Goal: Entertainment & Leisure: Consume media (video, audio)

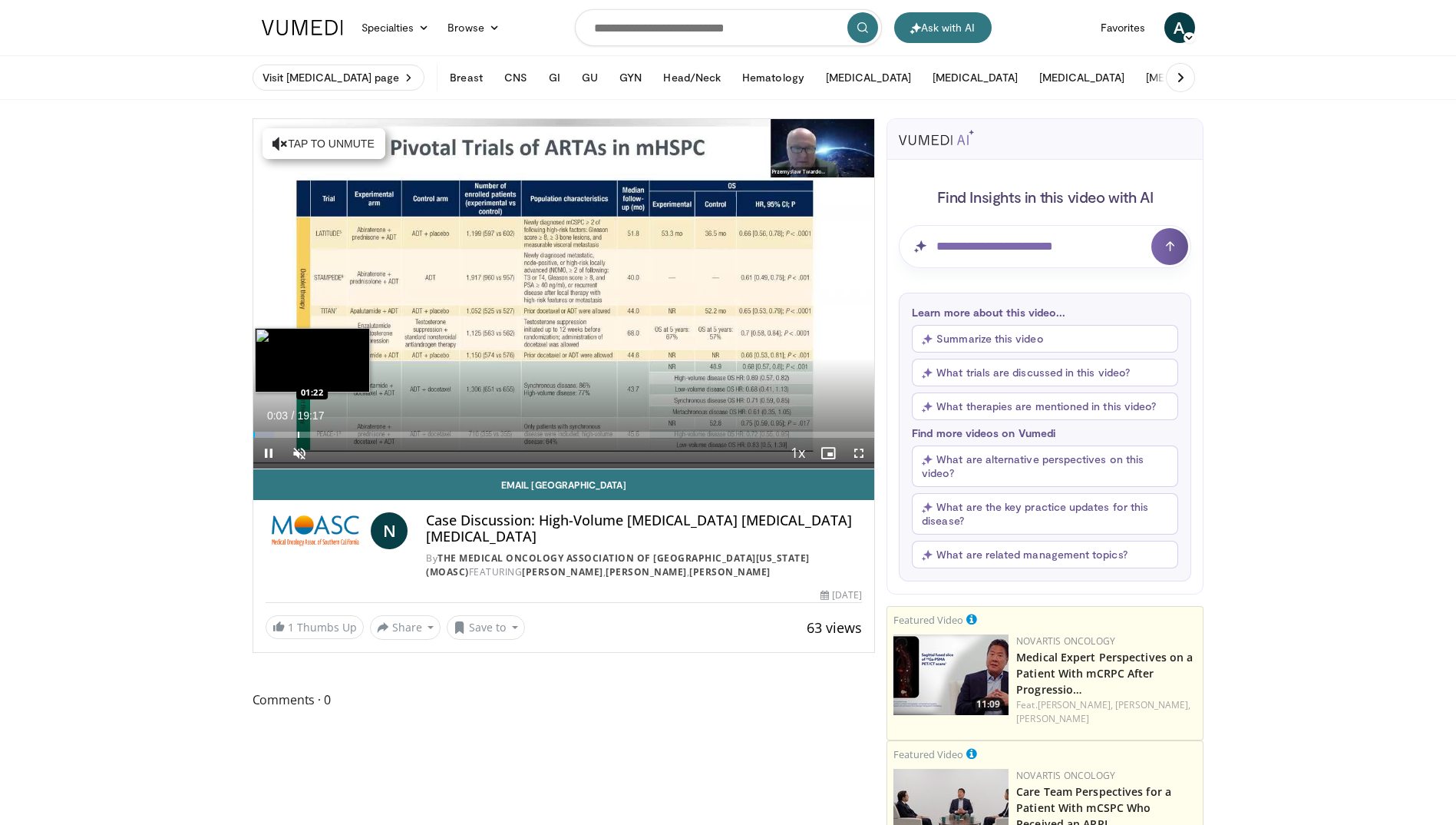
click at [297, 428] on div "Loaded : 3.44% 00:03 01:22" at bounding box center [564, 430] width 621 height 15
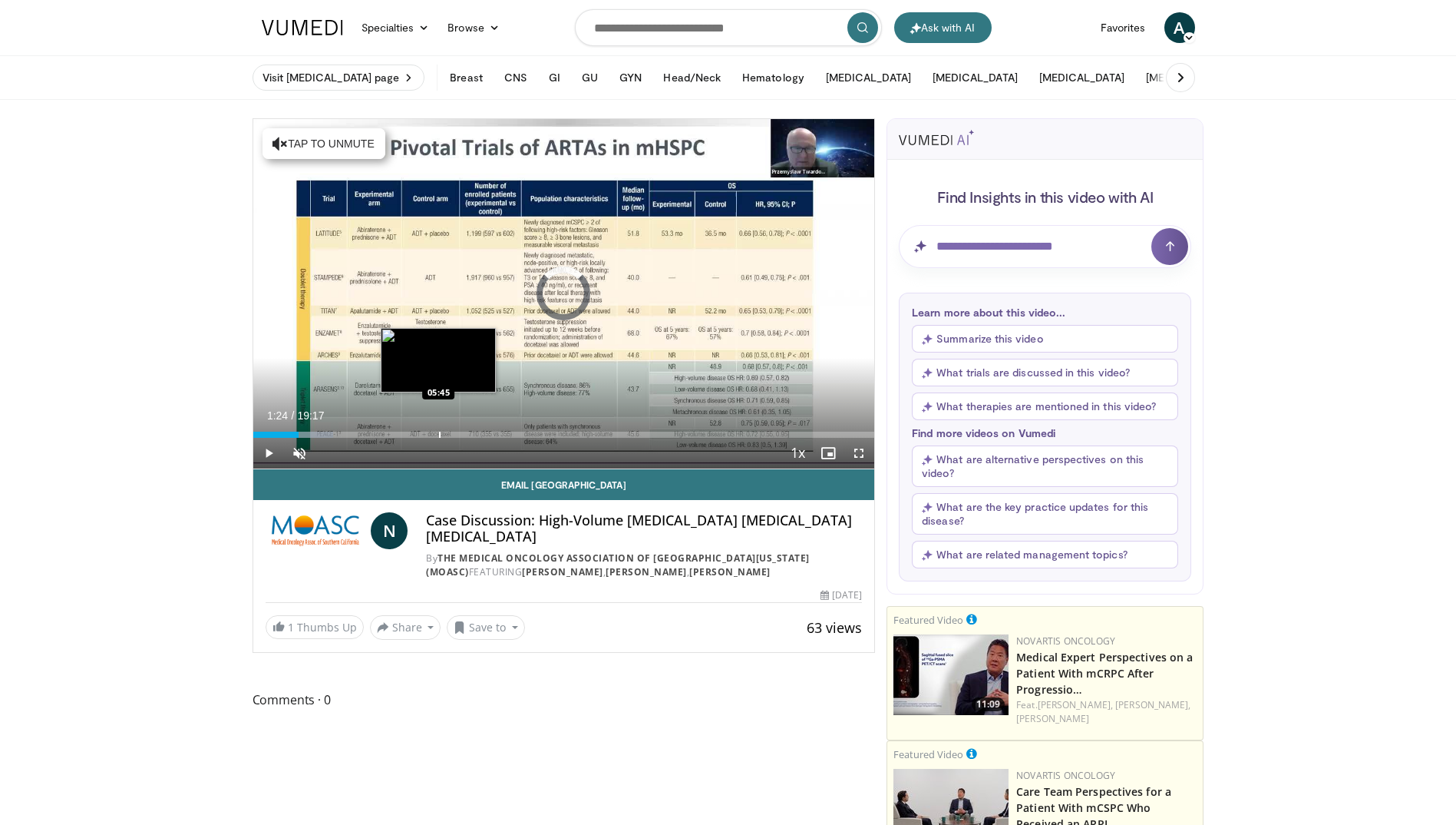
click at [439, 424] on div "Loaded : 12.94% 01:24 05:45" at bounding box center [564, 430] width 621 height 15
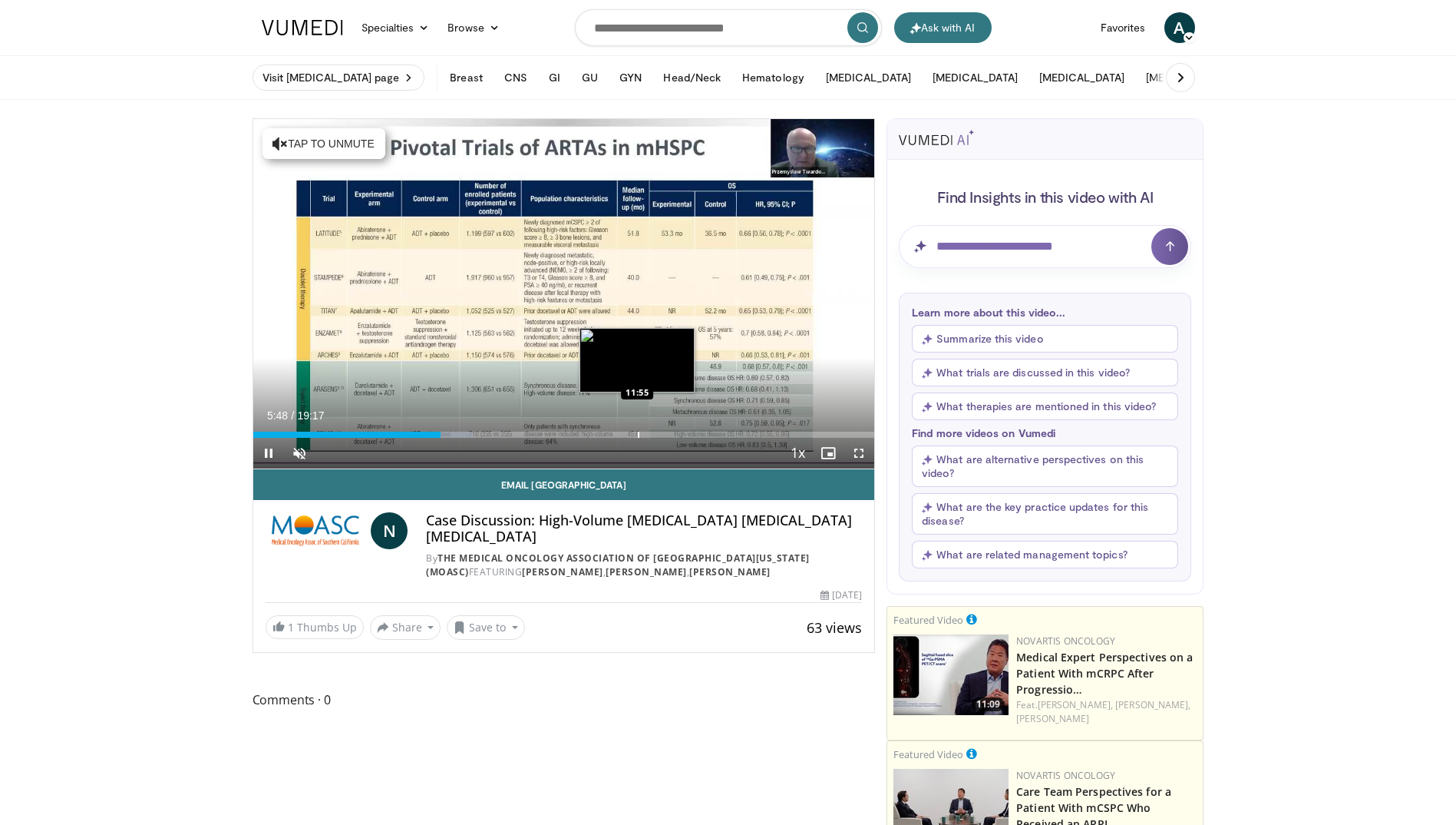
click at [639, 431] on div "Progress Bar" at bounding box center [639, 434] width 2 height 6
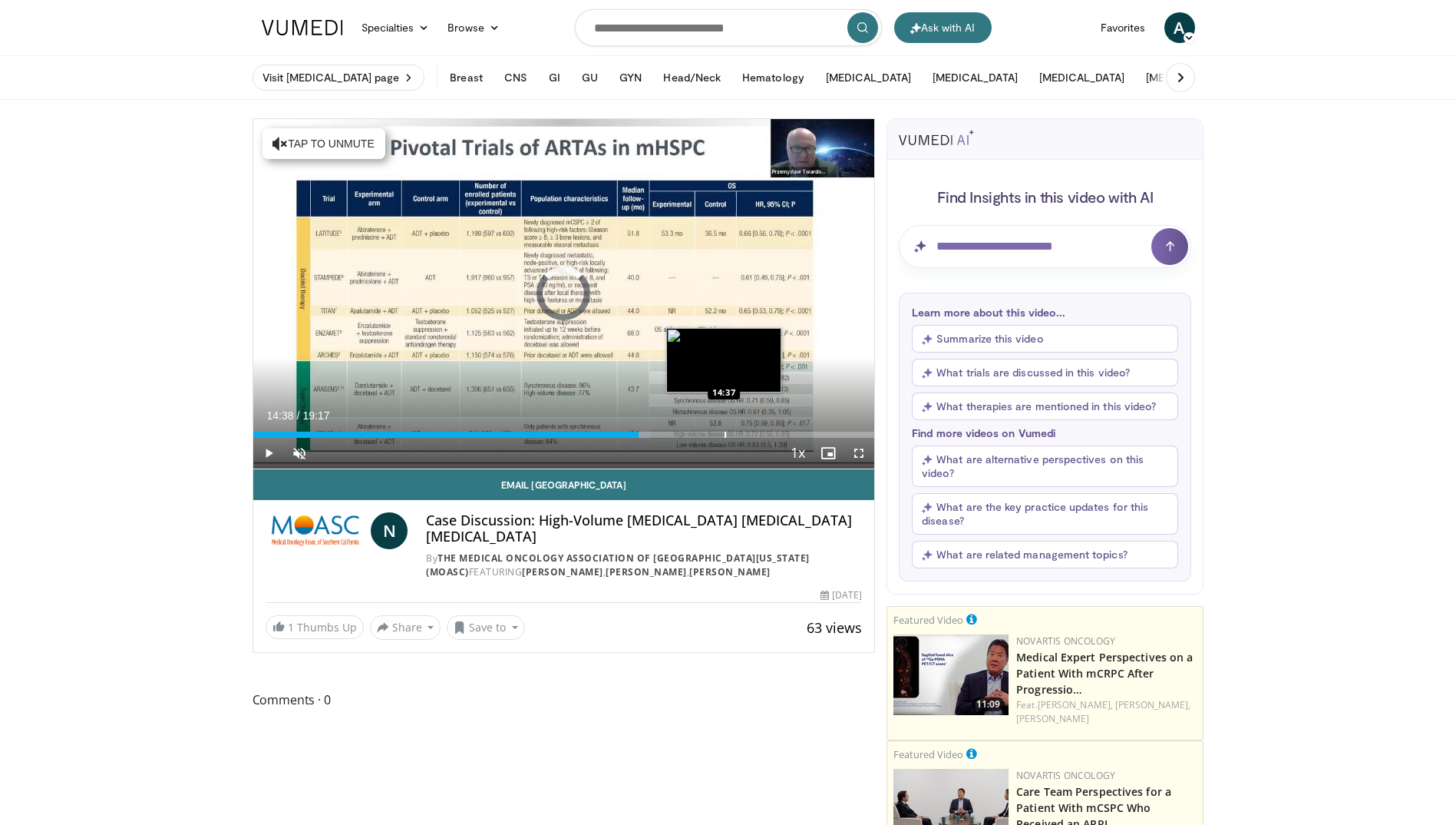
click at [725, 436] on div "Progress Bar" at bounding box center [726, 434] width 2 height 6
